Goal: Information Seeking & Learning: Check status

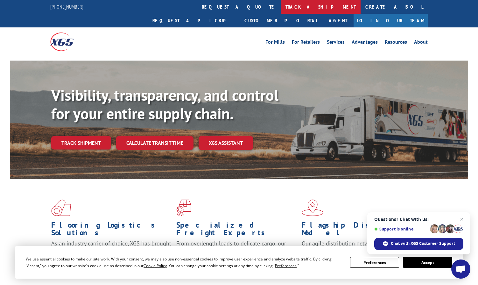
click at [281, 2] on link "track a shipment" at bounding box center [321, 7] width 80 height 14
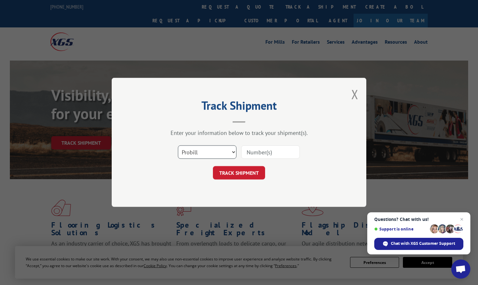
click at [205, 150] on select "Select category... Probill BOL PO" at bounding box center [207, 151] width 59 height 13
click at [178, 145] on select "Select category... Probill BOL PO" at bounding box center [207, 151] width 59 height 13
click at [205, 153] on select "Select category... Probill BOL PO" at bounding box center [207, 151] width 59 height 13
select select "po"
click at [178, 145] on select "Select category... Probill BOL PO" at bounding box center [207, 151] width 59 height 13
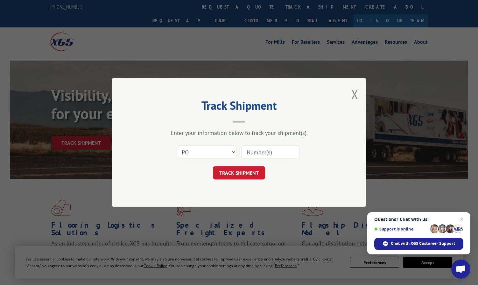
click at [258, 158] on input at bounding box center [270, 151] width 59 height 13
paste input "297955974"
type input "297955974"
click at [241, 175] on button "TRACK SHIPMENT" at bounding box center [239, 172] width 52 height 13
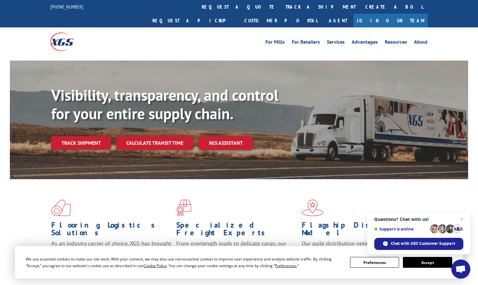
click at [281, 5] on link "track a shipment" at bounding box center [321, 7] width 80 height 14
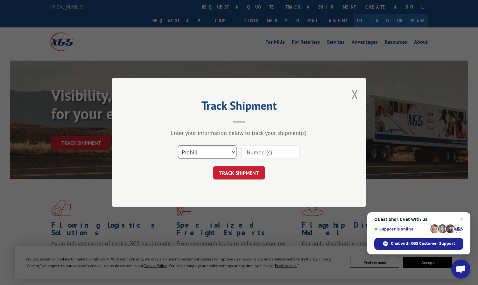
drag, startPoint x: 204, startPoint y: 152, endPoint x: 199, endPoint y: 160, distance: 9.6
click at [203, 152] on select "Select category... Probill BOL PO" at bounding box center [207, 151] width 59 height 13
select select "po"
click at [178, 145] on select "Select category... Probill BOL PO" at bounding box center [207, 151] width 59 height 13
click at [253, 159] on div at bounding box center [270, 152] width 59 height 15
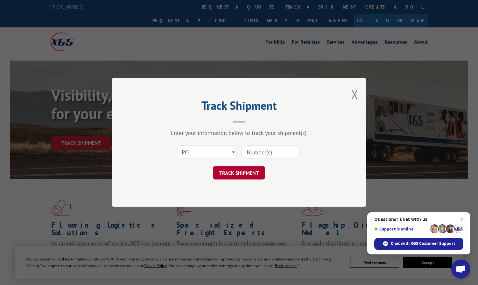
paste input "297944559"
type input "297944559"
click at [246, 174] on button "TRACK SHIPMENT" at bounding box center [239, 172] width 52 height 13
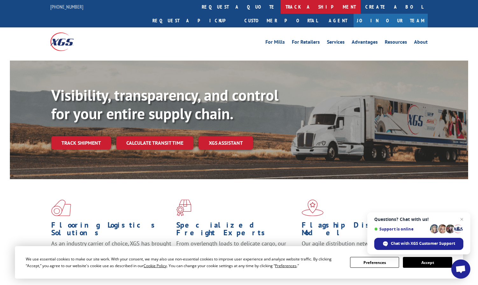
click at [281, 4] on link "track a shipment" at bounding box center [321, 7] width 80 height 14
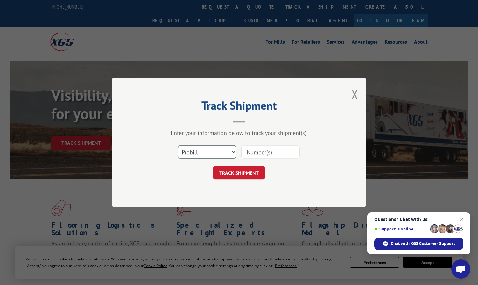
drag, startPoint x: 216, startPoint y: 146, endPoint x: 208, endPoint y: 160, distance: 15.4
click at [216, 147] on select "Select category... Probill BOL PO" at bounding box center [207, 151] width 59 height 13
drag, startPoint x: 196, startPoint y: 200, endPoint x: 200, endPoint y: 195, distance: 5.9
click at [196, 200] on div "Track Shipment Enter your information below to track your shipment(s). Select c…" at bounding box center [239, 142] width 255 height 129
click at [198, 155] on select "Select category... Probill BOL PO" at bounding box center [207, 151] width 59 height 13
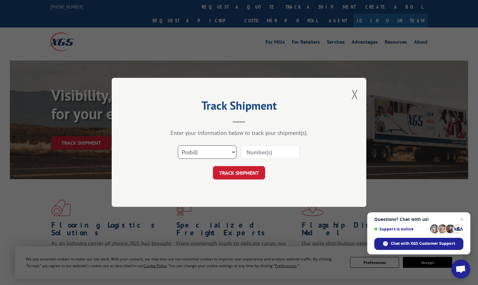
select select "po"
click at [178, 145] on select "Select category... Probill BOL PO" at bounding box center [207, 151] width 59 height 13
click at [259, 153] on input at bounding box center [270, 151] width 59 height 13
paste input "297976814"
type input "297976814"
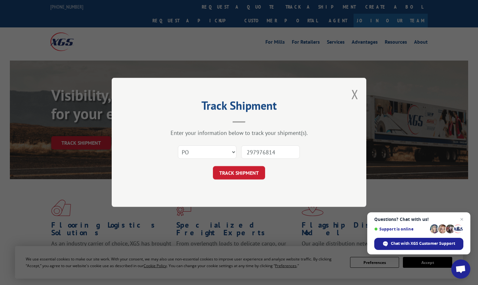
click at [239, 171] on button "TRACK SHIPMENT" at bounding box center [239, 172] width 52 height 13
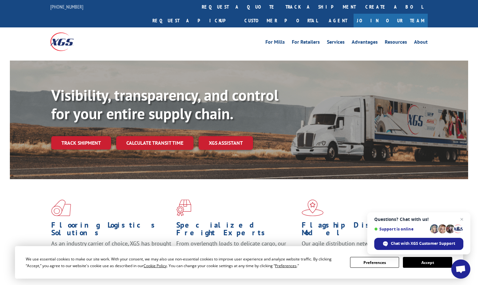
click at [281, 9] on link "track a shipment" at bounding box center [321, 7] width 80 height 14
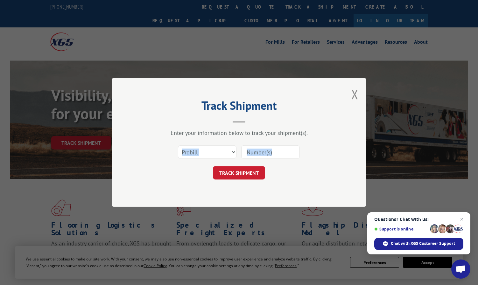
drag, startPoint x: 195, startPoint y: 162, endPoint x: 195, endPoint y: 156, distance: 6.7
click at [195, 159] on form "Select category... Probill BOL PO TRACK SHIPMENT" at bounding box center [239, 161] width 191 height 38
click at [195, 153] on select "Select category... Probill BOL PO" at bounding box center [207, 151] width 59 height 13
select select "po"
click at [178, 145] on select "Select category... Probill BOL PO" at bounding box center [207, 151] width 59 height 13
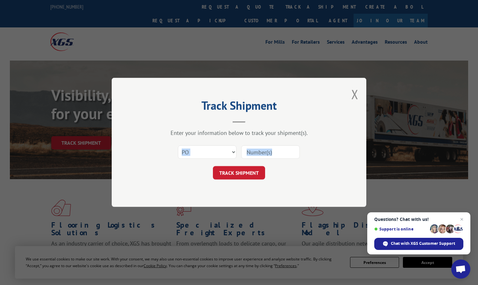
click at [257, 155] on input at bounding box center [270, 151] width 59 height 13
click at [239, 167] on button "TRACK SHIPMENT" at bounding box center [239, 172] width 52 height 13
drag, startPoint x: 253, startPoint y: 151, endPoint x: 248, endPoint y: 164, distance: 13.4
click at [253, 152] on input at bounding box center [270, 151] width 59 height 13
paste input "297933978"
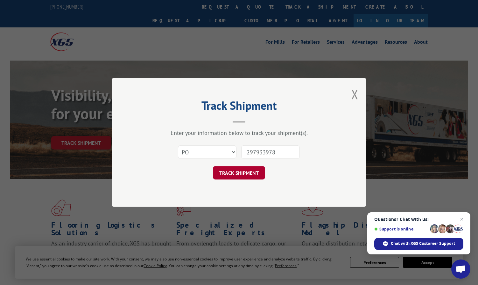
type input "297933978"
click at [237, 176] on button "TRACK SHIPMENT" at bounding box center [239, 172] width 52 height 13
